Goal: Navigation & Orientation: Find specific page/section

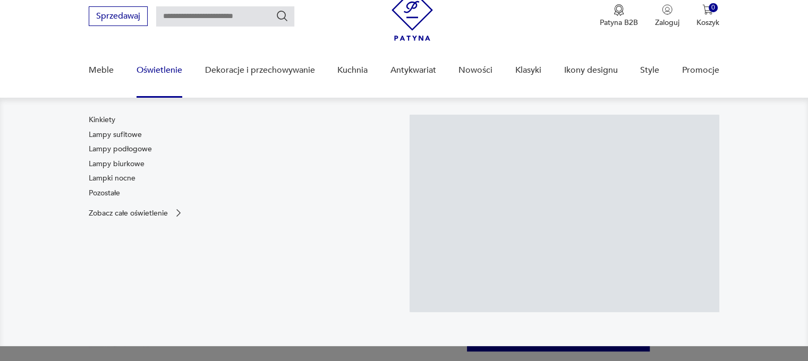
scroll to position [41, 0]
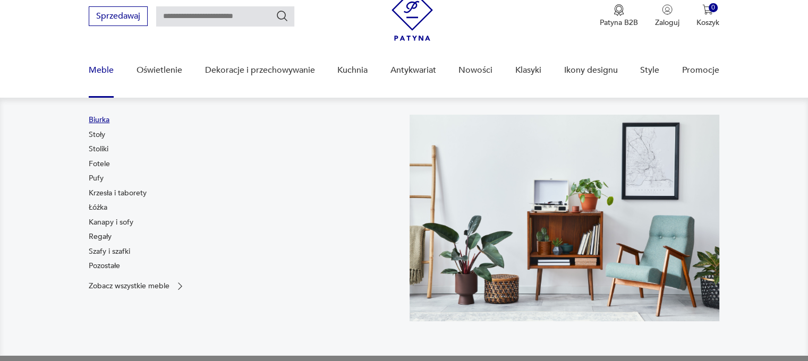
click at [98, 119] on link "Biurka" at bounding box center [99, 120] width 21 height 11
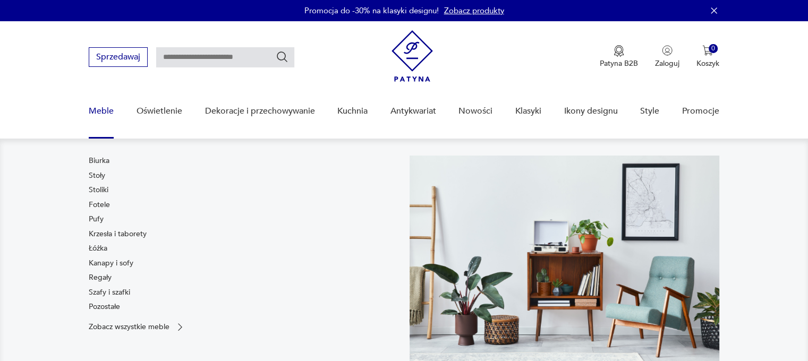
click at [94, 114] on link "Meble" at bounding box center [101, 111] width 25 height 41
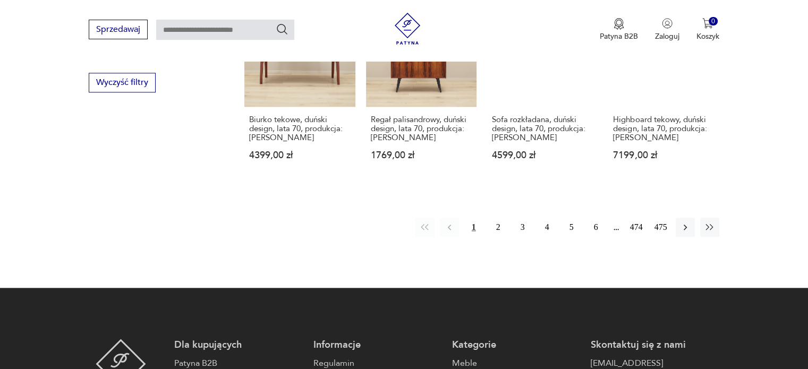
scroll to position [1131, 0]
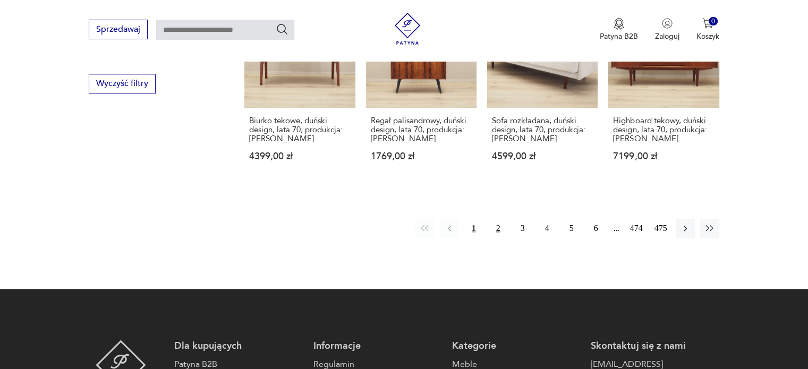
click at [500, 219] on button "2" at bounding box center [498, 228] width 19 height 19
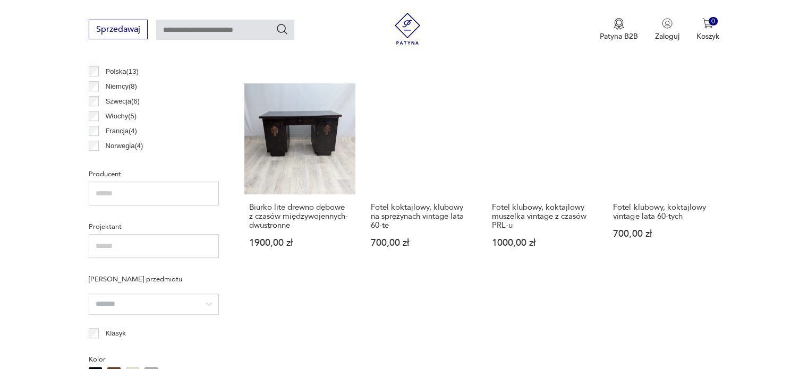
scroll to position [786, 0]
